Goal: Find specific page/section: Find specific page/section

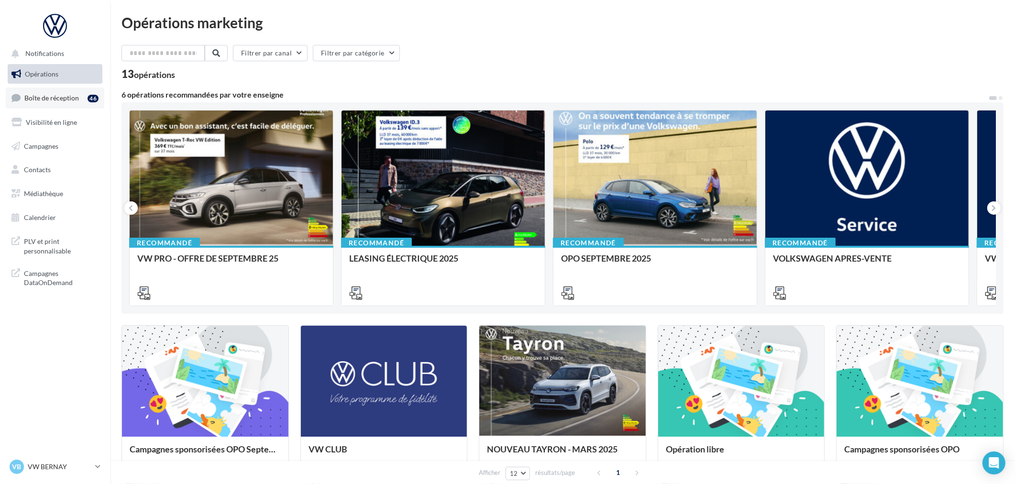
click at [48, 90] on link "Boîte de réception 46" at bounding box center [55, 98] width 99 height 21
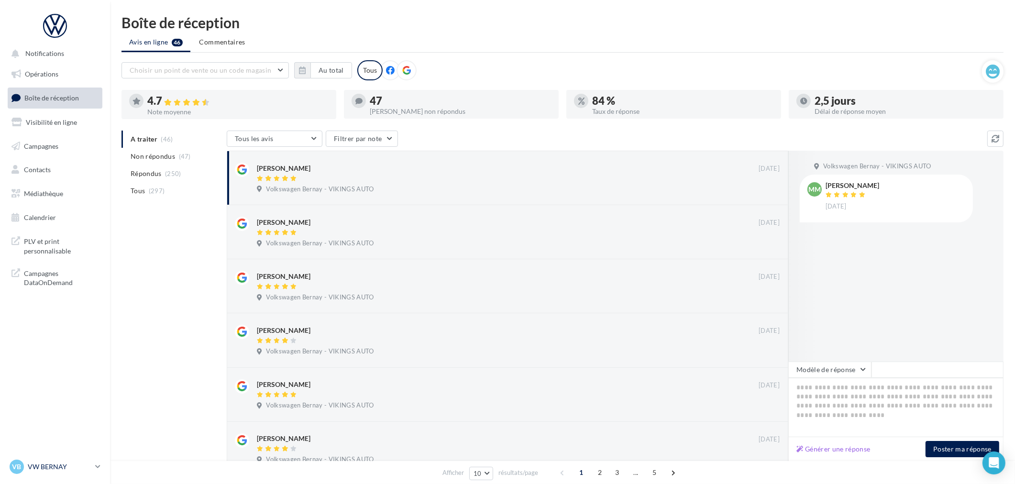
click at [52, 467] on p "VW BERNAY" at bounding box center [60, 467] width 64 height 10
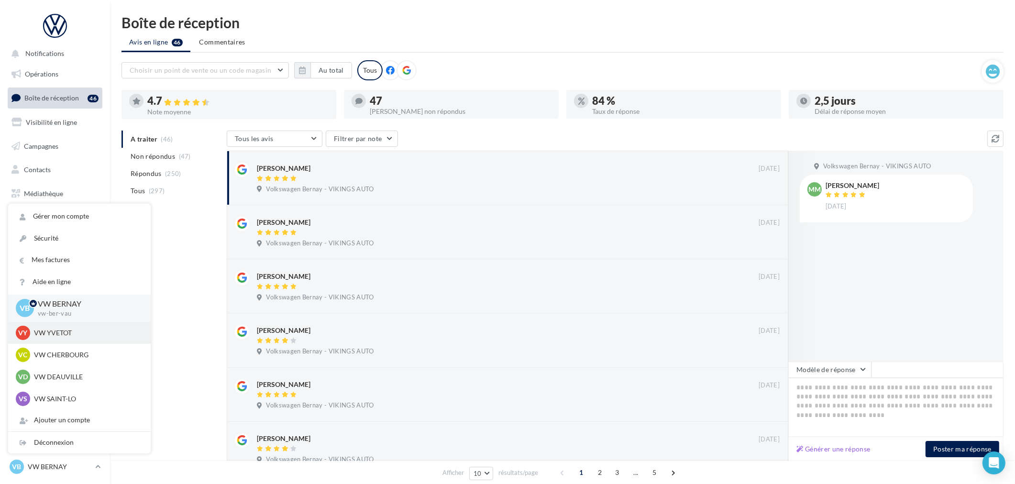
click at [70, 335] on p "VW YVETOT" at bounding box center [86, 333] width 105 height 10
